Goal: Task Accomplishment & Management: Manage account settings

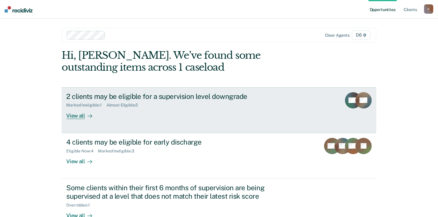
click at [77, 118] on div "View all" at bounding box center [82, 113] width 33 height 11
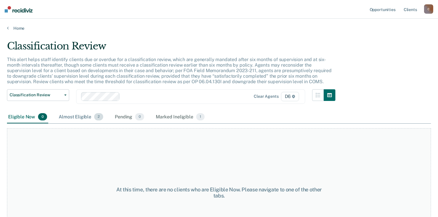
click at [82, 117] on div "Almost Eligible 2" at bounding box center [81, 117] width 47 height 13
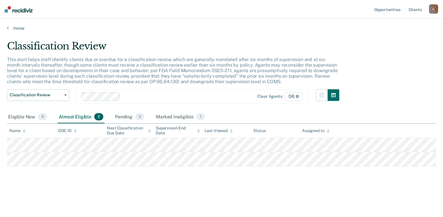
click at [19, 31] on main "Classification Review This alert helps staff identify clients due or overdue fo…" at bounding box center [221, 123] width 443 height 184
click at [19, 28] on link "Home" at bounding box center [221, 28] width 429 height 5
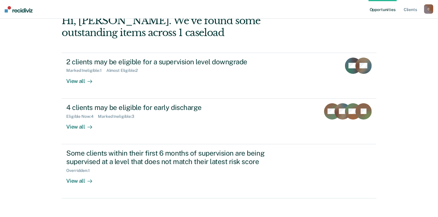
scroll to position [39, 0]
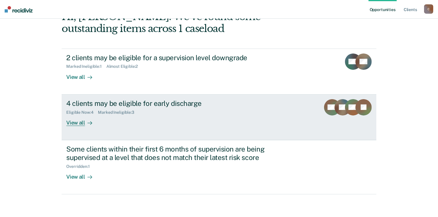
click at [77, 122] on div "View all" at bounding box center [82, 120] width 33 height 11
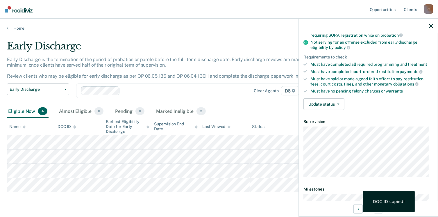
scroll to position [87, 0]
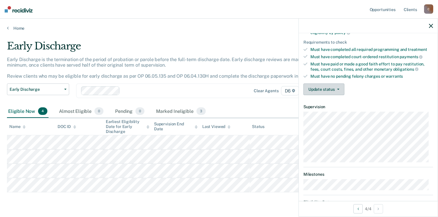
click at [334, 89] on button "Update status" at bounding box center [324, 90] width 41 height 12
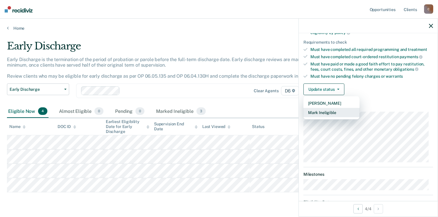
click at [338, 111] on button "Mark Ineligible" at bounding box center [332, 112] width 56 height 9
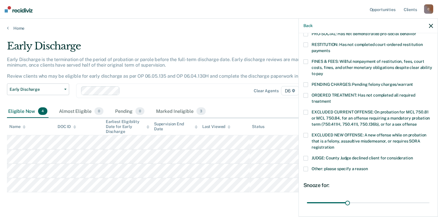
scroll to position [175, 0]
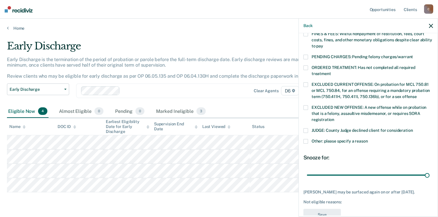
drag, startPoint x: 348, startPoint y: 169, endPoint x: 400, endPoint y: 149, distance: 56.0
type input "90"
click at [425, 170] on input "range" at bounding box center [368, 175] width 123 height 10
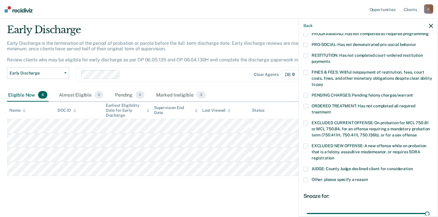
scroll to position [145, 0]
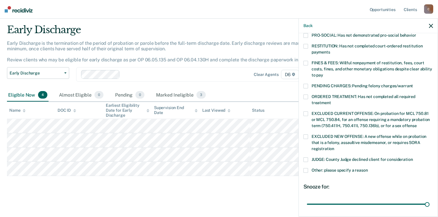
click at [307, 168] on span at bounding box center [306, 170] width 5 height 5
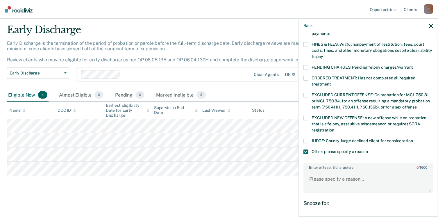
scroll to position [223, 0]
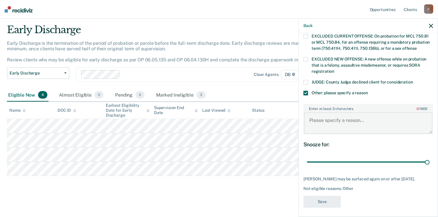
click at [339, 114] on textarea "Enter at least 3 characters 0 / 1600" at bounding box center [368, 123] width 129 height 22
type textarea "P"
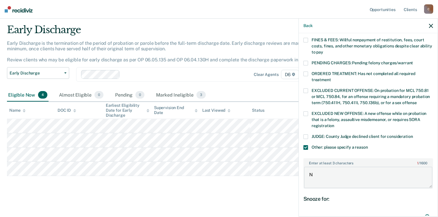
scroll to position [165, 0]
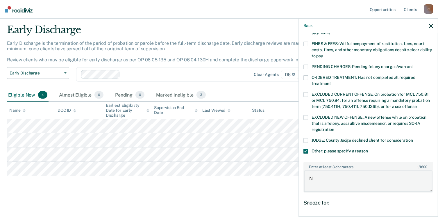
type textarea "N"
click at [307, 149] on span at bounding box center [306, 151] width 5 height 5
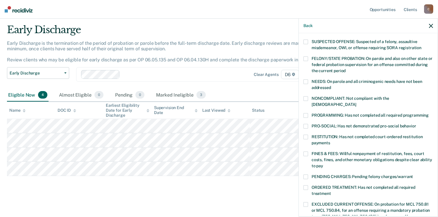
scroll to position [48, 0]
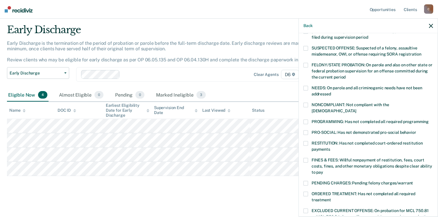
click at [307, 103] on span at bounding box center [306, 105] width 5 height 5
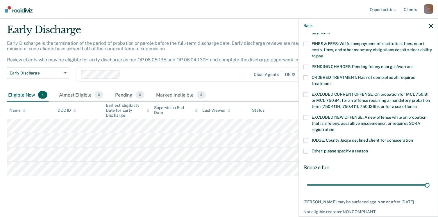
scroll to position [188, 0]
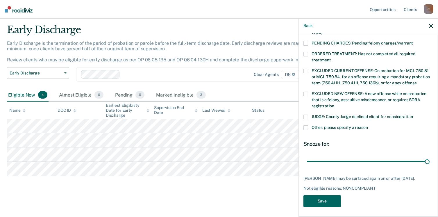
click at [327, 197] on button "Save" at bounding box center [323, 201] width 38 height 12
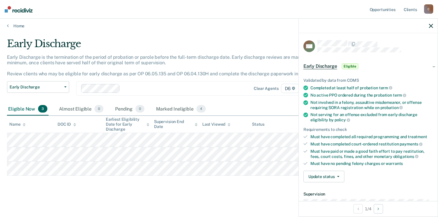
scroll to position [0, 0]
click at [330, 177] on button "Update status" at bounding box center [324, 177] width 41 height 12
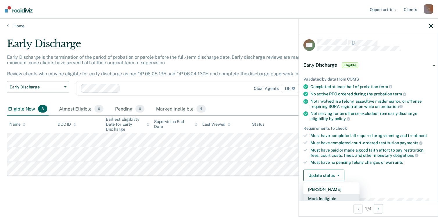
click at [332, 196] on button "Mark Ineligible" at bounding box center [332, 198] width 56 height 9
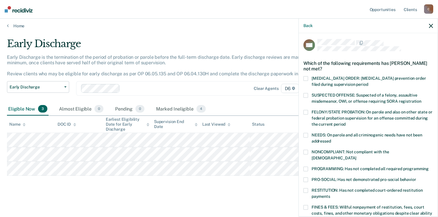
click at [308, 152] on span at bounding box center [306, 152] width 5 height 5
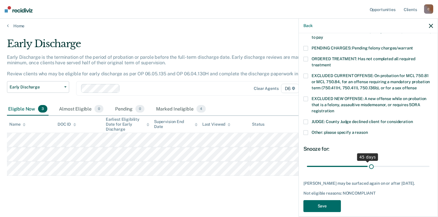
scroll to position [188, 0]
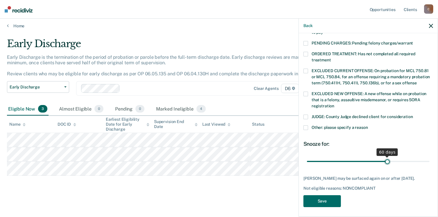
drag, startPoint x: 347, startPoint y: 154, endPoint x: 383, endPoint y: 156, distance: 36.1
type input "60"
click at [385, 157] on input "range" at bounding box center [368, 162] width 123 height 10
click at [324, 197] on button "Save" at bounding box center [323, 201] width 38 height 12
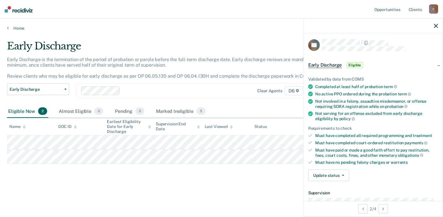
scroll to position [0, 0]
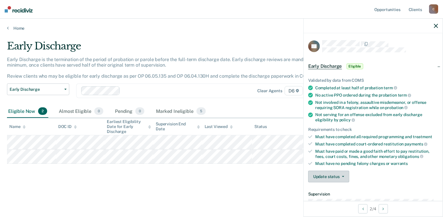
click at [335, 173] on button "Update status" at bounding box center [328, 177] width 41 height 12
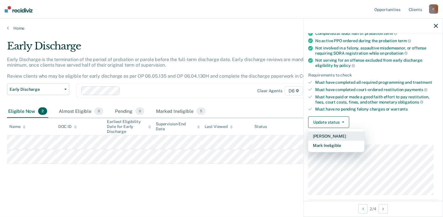
scroll to position [58, 0]
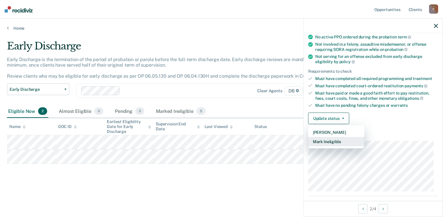
click at [333, 141] on button "Mark Ineligible" at bounding box center [336, 141] width 56 height 9
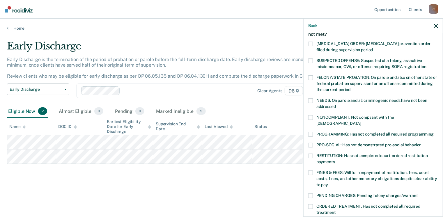
scroll to position [29, 0]
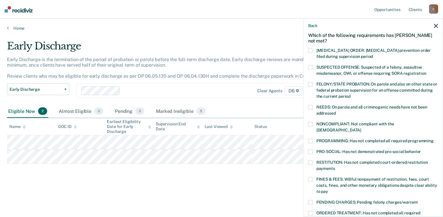
click at [311, 122] on span at bounding box center [310, 124] width 5 height 5
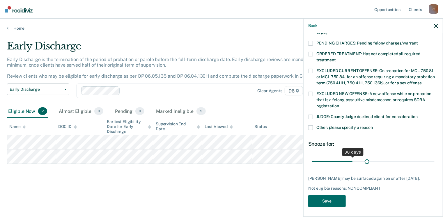
scroll to position [183, 0]
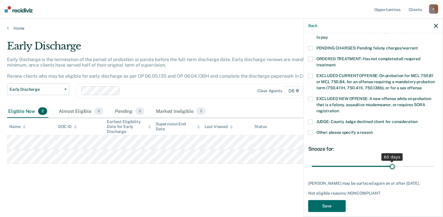
drag, startPoint x: 351, startPoint y: 157, endPoint x: 390, endPoint y: 159, distance: 39.1
type input "60"
click at [390, 161] on input "range" at bounding box center [373, 166] width 123 height 10
drag, startPoint x: 327, startPoint y: 200, endPoint x: 322, endPoint y: 200, distance: 4.7
click at [327, 200] on button "Save" at bounding box center [327, 206] width 38 height 12
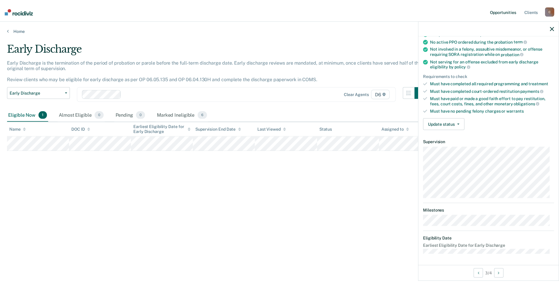
scroll to position [48, 0]
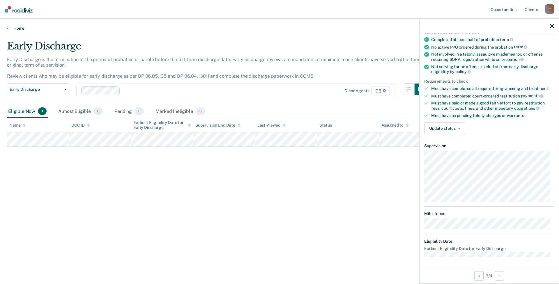
click at [15, 27] on link "Home" at bounding box center [279, 28] width 545 height 5
